Goal: Task Accomplishment & Management: Manage account settings

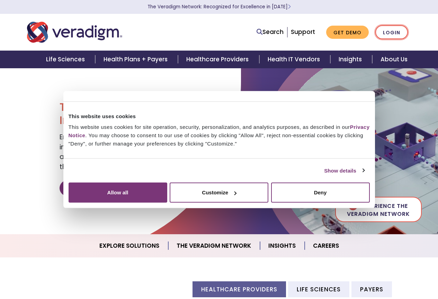
click at [396, 31] on link "Login" at bounding box center [391, 32] width 33 height 14
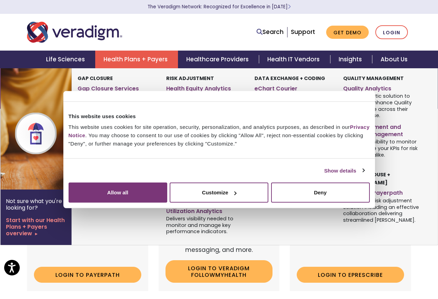
click at [135, 60] on link "Health Plans + Payers" at bounding box center [136, 60] width 83 height 18
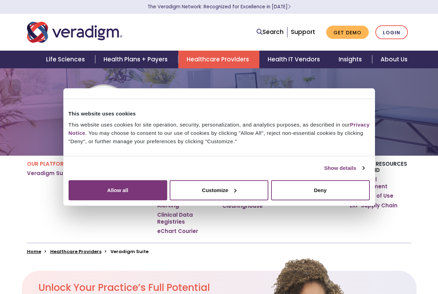
click at [287, 58] on link "Health IT Vendors" at bounding box center [294, 60] width 71 height 18
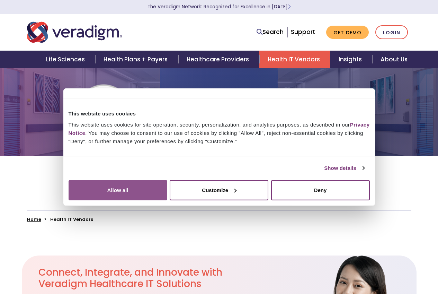
click at [167, 200] on button "Allow all" at bounding box center [118, 190] width 99 height 20
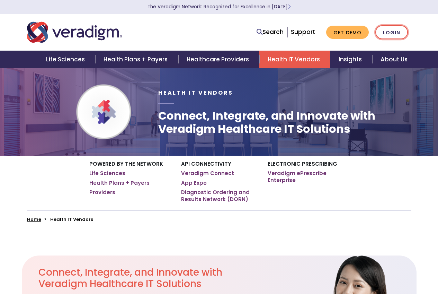
click at [389, 34] on link "Login" at bounding box center [391, 32] width 33 height 14
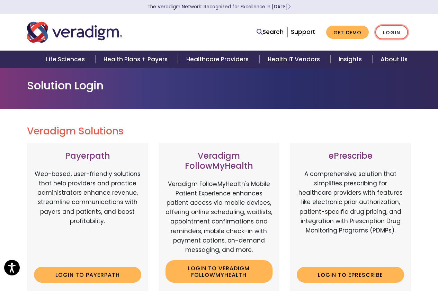
click at [395, 30] on link "Login" at bounding box center [391, 32] width 33 height 14
click at [222, 274] on link "Login to Veradigm FollowMyHealth" at bounding box center [219, 271] width 107 height 23
